Goal: Information Seeking & Learning: Learn about a topic

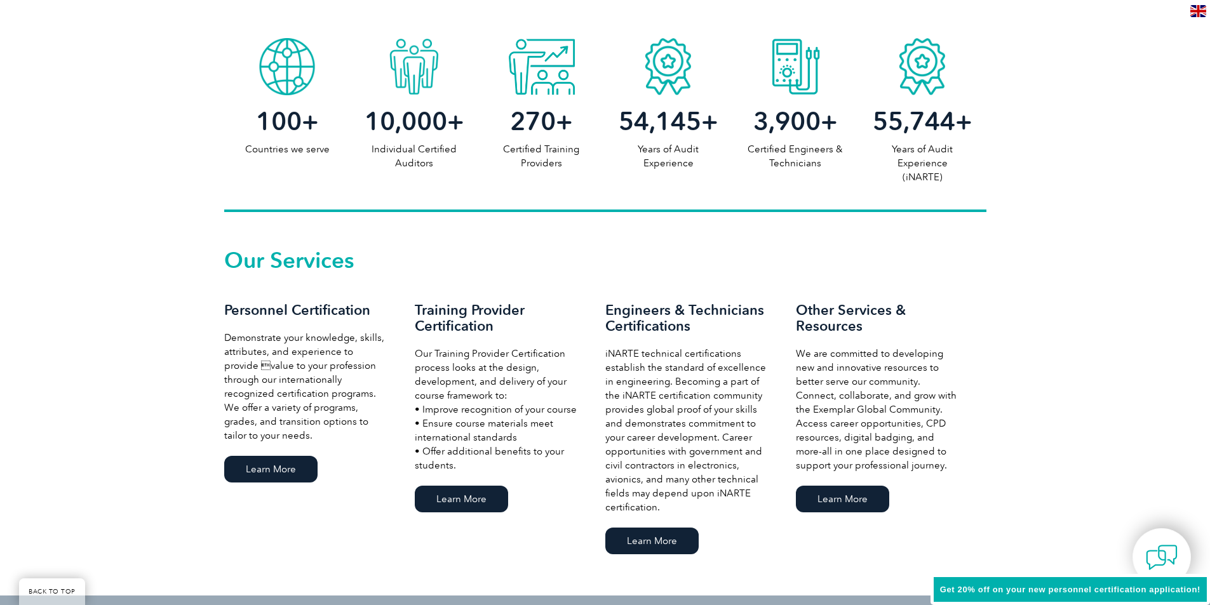
scroll to position [699, 0]
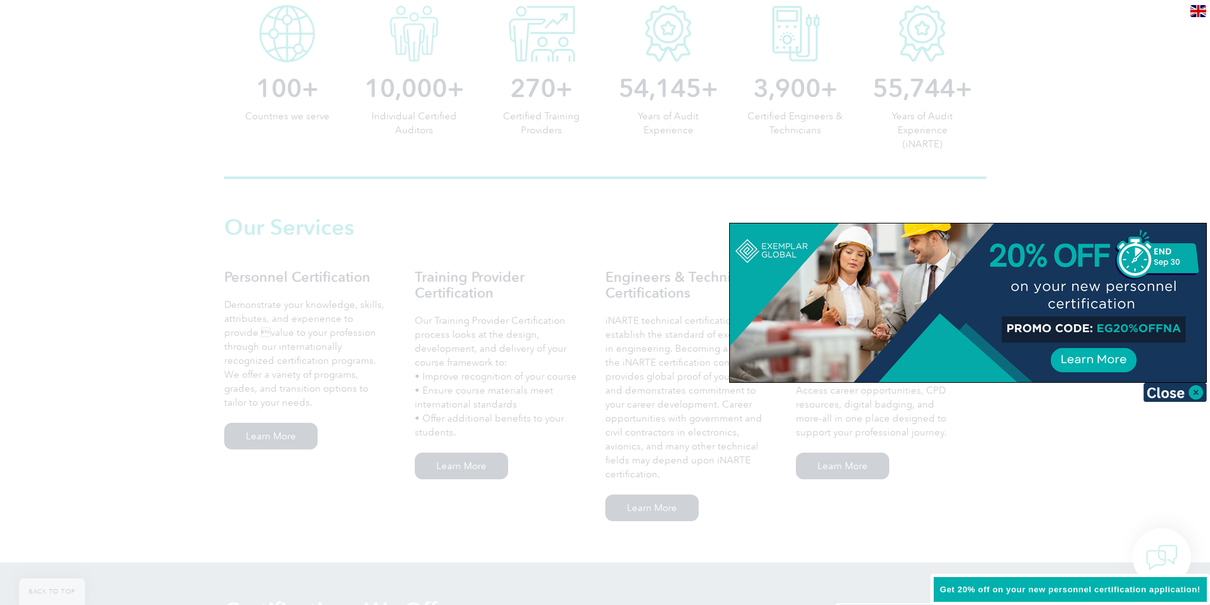
click at [290, 439] on div at bounding box center [605, 302] width 1210 height 605
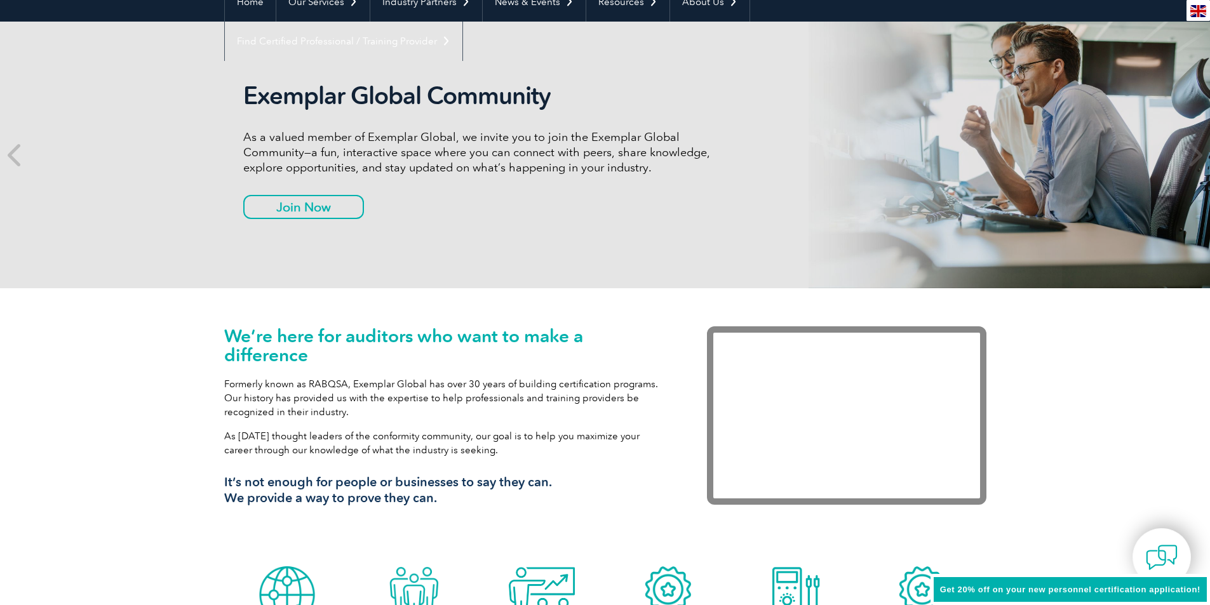
scroll to position [0, 0]
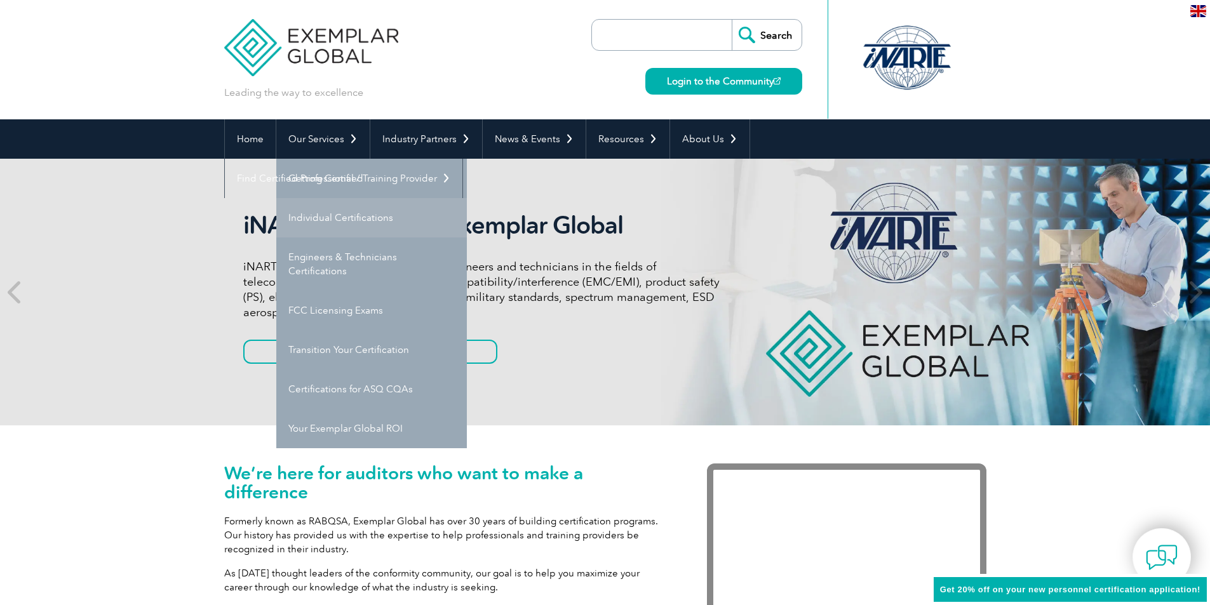
click at [337, 208] on link "Individual Certifications" at bounding box center [371, 217] width 191 height 39
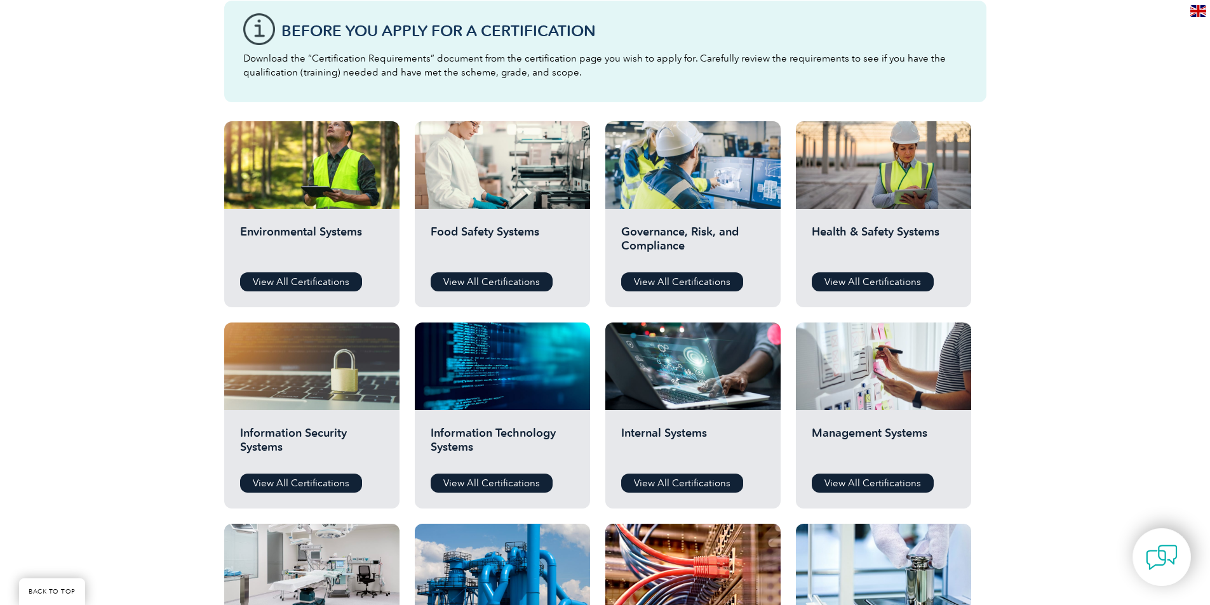
scroll to position [445, 0]
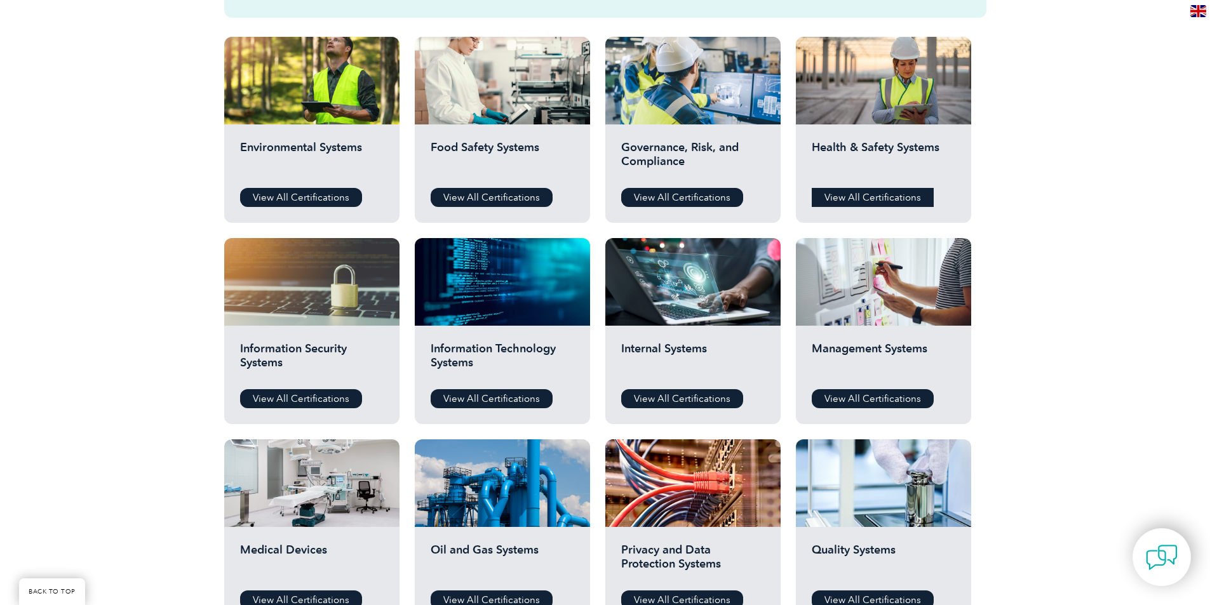
click at [884, 197] on link "View All Certifications" at bounding box center [873, 197] width 122 height 19
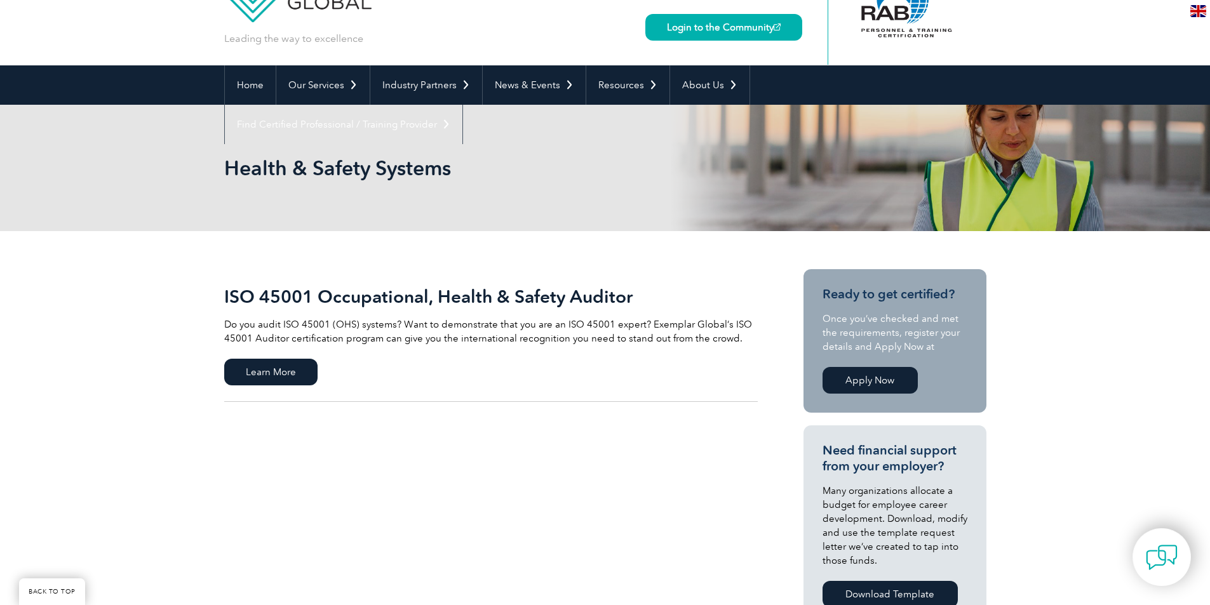
scroll to position [127, 0]
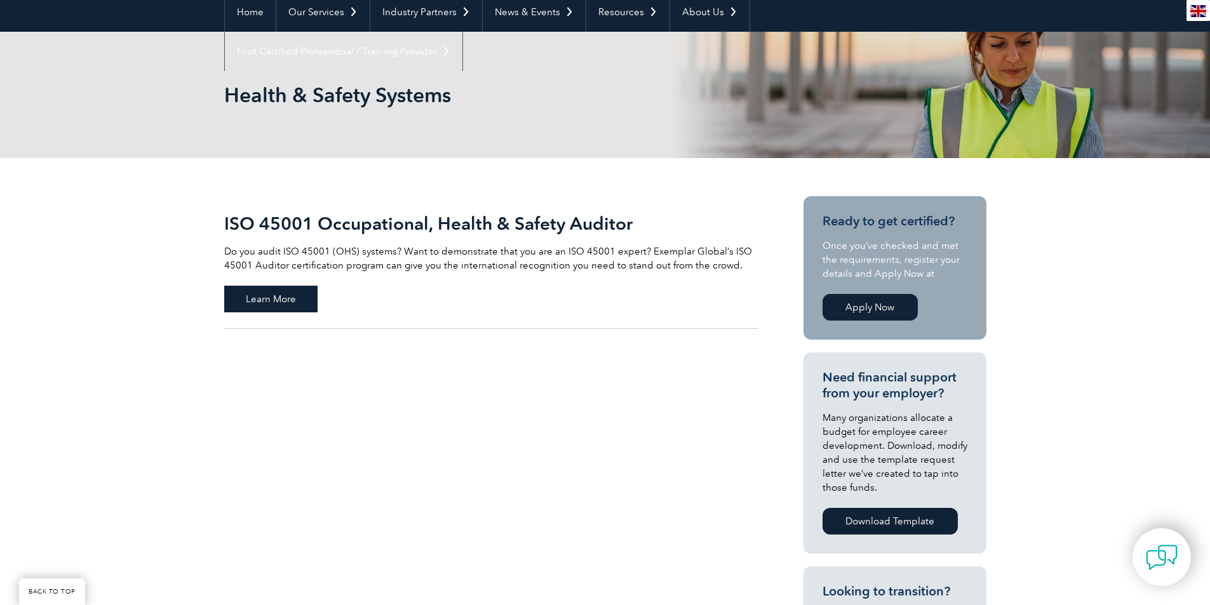
click at [276, 295] on span "Learn More" at bounding box center [270, 299] width 93 height 27
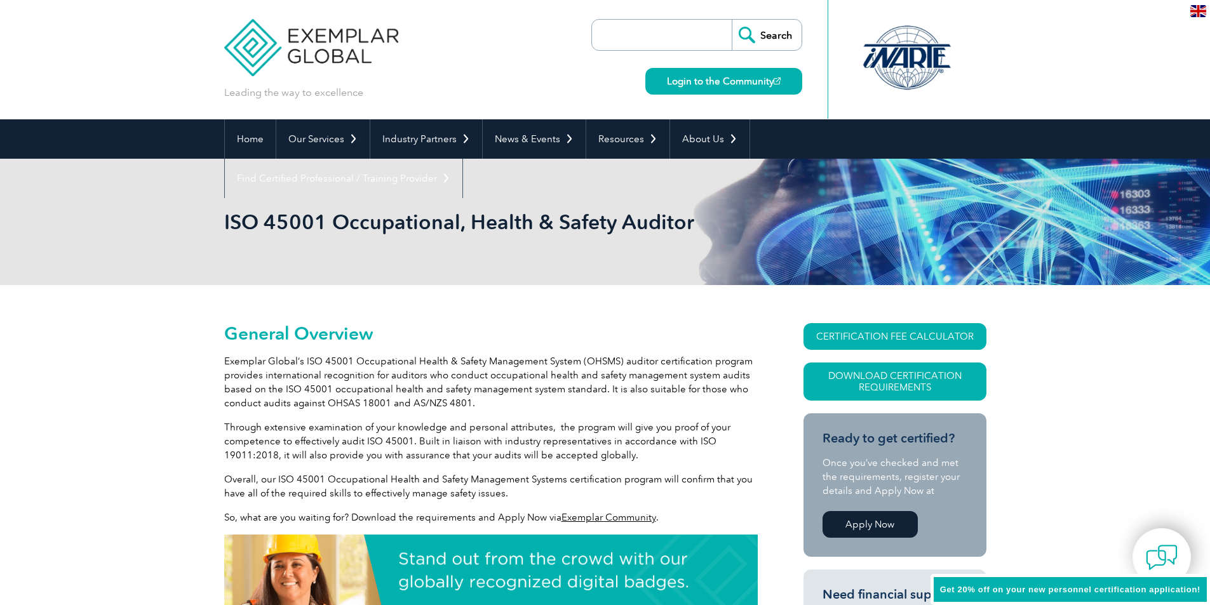
scroll to position [114, 0]
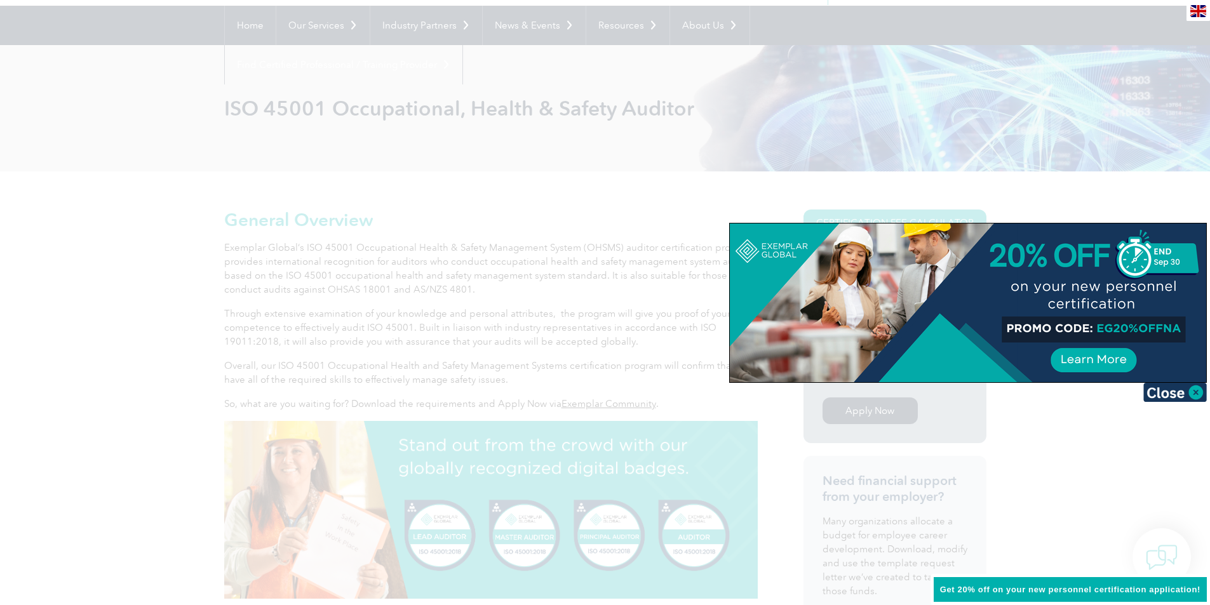
click at [659, 274] on div at bounding box center [605, 302] width 1210 height 605
